Goal: Find specific page/section

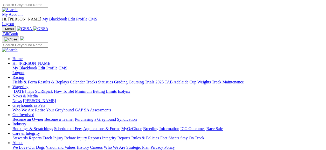
click at [23, 12] on link "My Account" at bounding box center [12, 14] width 21 height 4
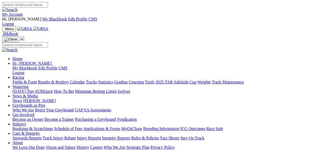
click at [19, 80] on link "Fields & Form" at bounding box center [24, 82] width 24 height 4
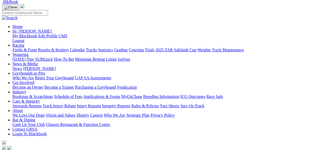
scroll to position [24, 0]
